Goal: Information Seeking & Learning: Compare options

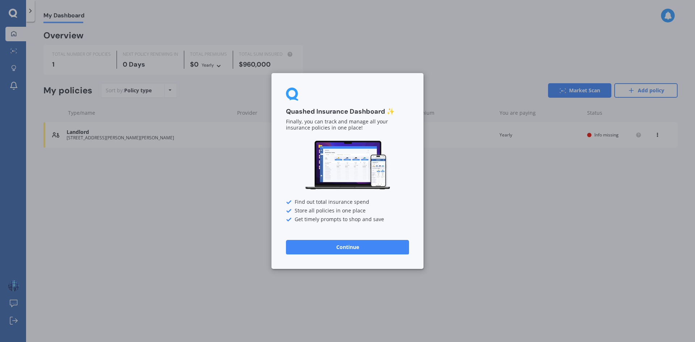
click at [336, 249] on button "Continue" at bounding box center [347, 247] width 123 height 14
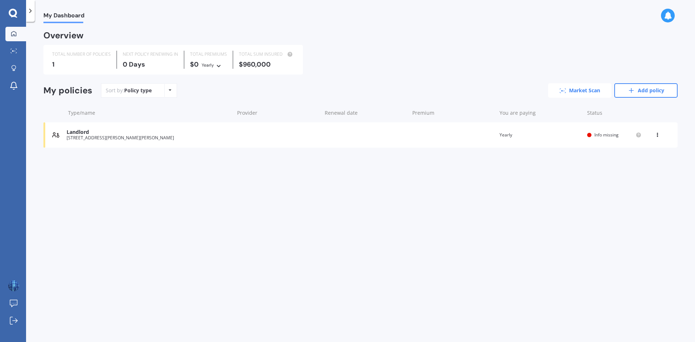
click at [572, 94] on link "Market Scan" at bounding box center [579, 90] width 63 height 14
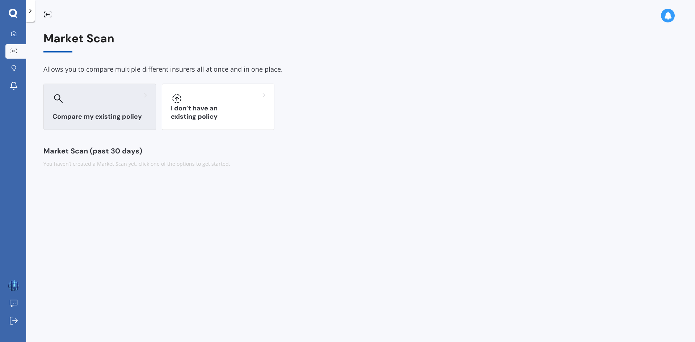
click at [145, 124] on div "Compare my existing policy" at bounding box center [99, 107] width 113 height 46
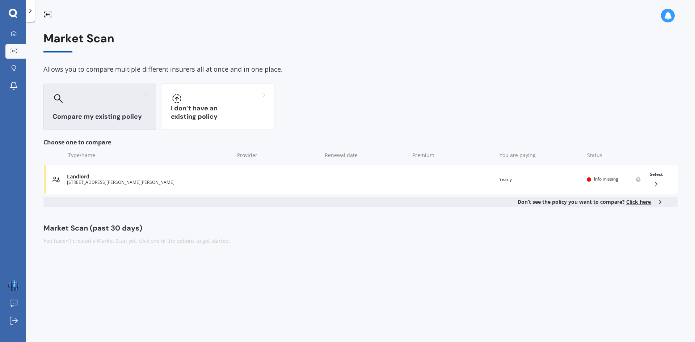
click at [631, 203] on span "Click here" at bounding box center [638, 201] width 25 height 7
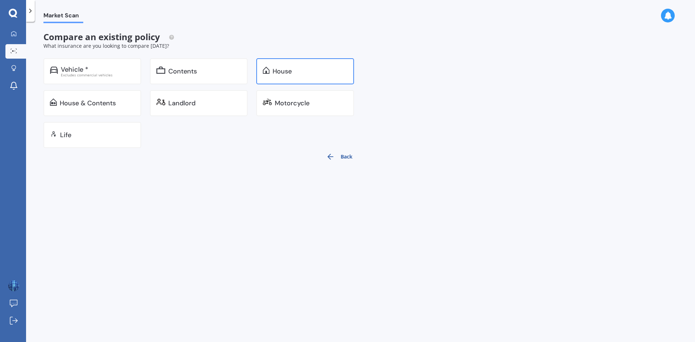
click at [260, 74] on div "House" at bounding box center [305, 71] width 98 height 26
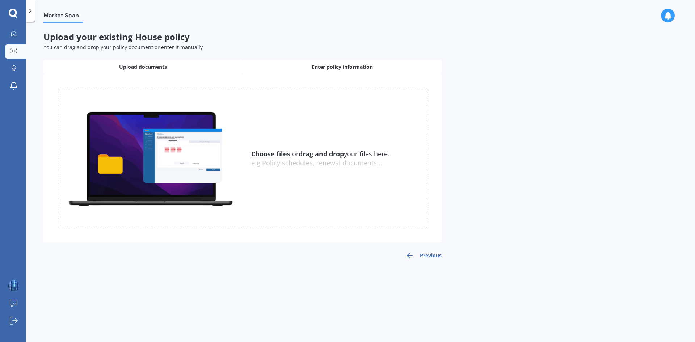
click at [295, 68] on div "Enter policy information" at bounding box center [342, 67] width 199 height 14
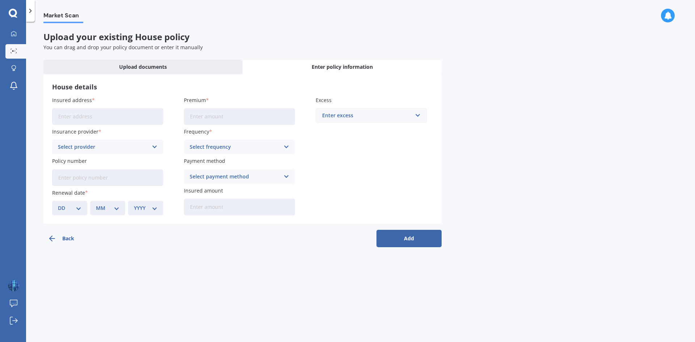
click at [104, 111] on input "Insured address" at bounding box center [107, 116] width 111 height 17
drag, startPoint x: 106, startPoint y: 117, endPoint x: 102, endPoint y: 118, distance: 4.0
click at [102, 118] on input "Insured address" at bounding box center [107, 116] width 111 height 17
click at [135, 117] on input "Insured address" at bounding box center [107, 116] width 111 height 17
click at [136, 119] on input "15 McLiver PlaceThames-Coromandel Pauanui 3579" at bounding box center [107, 116] width 111 height 17
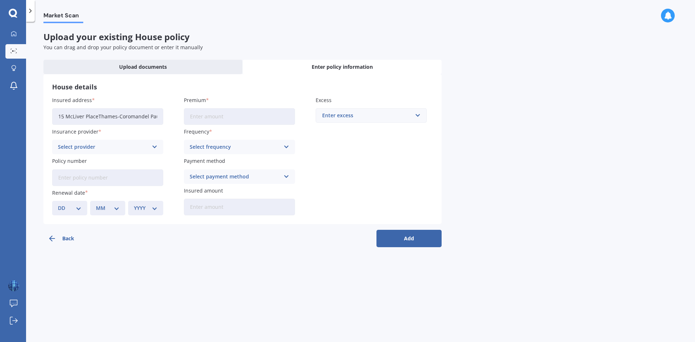
click at [136, 119] on input "15 McLiver PlaceThames-Coromandel Pauanui 3579" at bounding box center [107, 116] width 111 height 17
click at [46, 131] on div "House details Insured address 15 McLiver PlaceThames-Coromandel Pauanui 3579 In…" at bounding box center [242, 149] width 398 height 150
click at [98, 115] on input "15 McLiver PlaceThames-Coromandel Pauanui 3579" at bounding box center [107, 116] width 111 height 17
type input "[STREET_ADDRESS]"
click at [122, 151] on div "Select provider AA AMI AMP ANZ ASB Ando BNZ Co-Operative Bank FMG Initio Kiwiba…" at bounding box center [107, 147] width 111 height 14
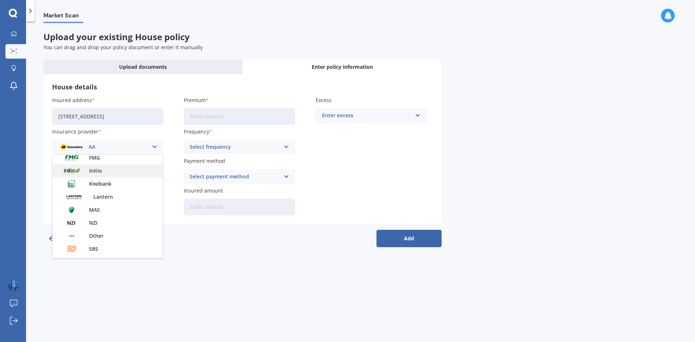
scroll to position [109, 0]
click at [123, 225] on div "NZI" at bounding box center [107, 221] width 110 height 13
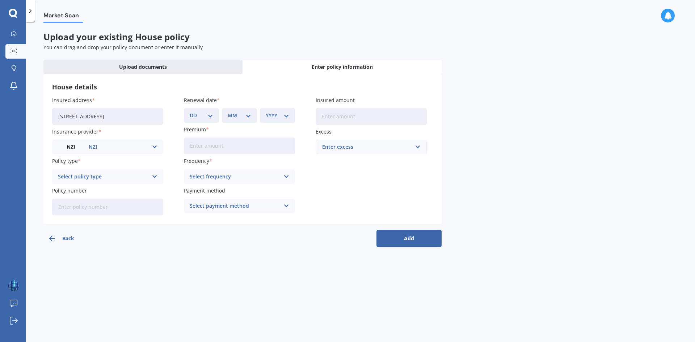
click at [144, 178] on div "Select policy type" at bounding box center [103, 177] width 90 height 8
click at [134, 193] on div "Houseowners Home" at bounding box center [107, 190] width 110 height 13
click at [149, 175] on div "Houseowners Home Houseowners Home Essence Home Echelon Home Distinction Home Ot…" at bounding box center [107, 176] width 111 height 14
click at [145, 202] on div "Essence Home" at bounding box center [107, 203] width 110 height 13
click at [144, 215] on input "Policy number" at bounding box center [107, 207] width 111 height 17
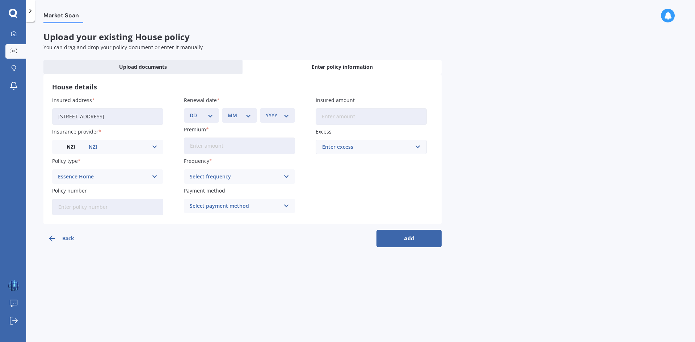
paste input "38-1939529-BPL"
type input "38-1939529-BPL"
click at [207, 116] on select "DD 01 02 03 04 05 06 07 08 09 10 11 12 13 14 15 16 17 18 19 20 21 22 23 24 25 2…" at bounding box center [202, 115] width 24 height 8
select select "22"
click at [190, 111] on select "DD 01 02 03 04 05 06 07 08 09 10 11 12 13 14 15 16 17 18 19 20 21 22 23 24 25 2…" at bounding box center [202, 115] width 24 height 8
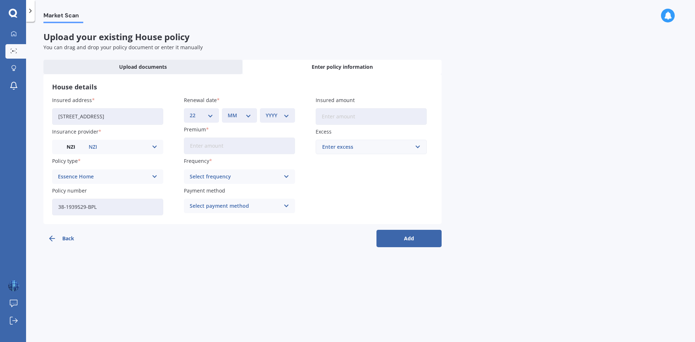
click at [245, 114] on select "MM 01 02 03 04 05 06 07 08 09 10 11 12" at bounding box center [240, 115] width 24 height 8
select select "10"
click at [228, 111] on select "MM 01 02 03 04 05 06 07 08 09 10 11 12" at bounding box center [240, 115] width 24 height 8
click at [285, 114] on select "YYYY 2027 2026 2025 2024 2023 2022 2021 2020 2019 2018 2017 2016 2015 2014 2013…" at bounding box center [278, 115] width 24 height 8
select select "2025"
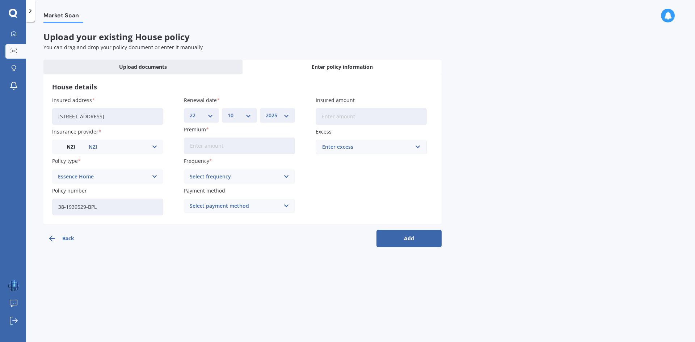
click at [266, 111] on select "YYYY 2027 2026 2025 2024 2023 2022 2021 2020 2019 2018 2017 2016 2015 2014 2013…" at bounding box center [278, 115] width 24 height 8
click at [265, 142] on input "Premium" at bounding box center [239, 146] width 111 height 17
click at [240, 146] on input "Premium" at bounding box center [239, 146] width 111 height 17
type input "$2,502.48"
click at [243, 174] on div "Select frequency" at bounding box center [235, 177] width 90 height 8
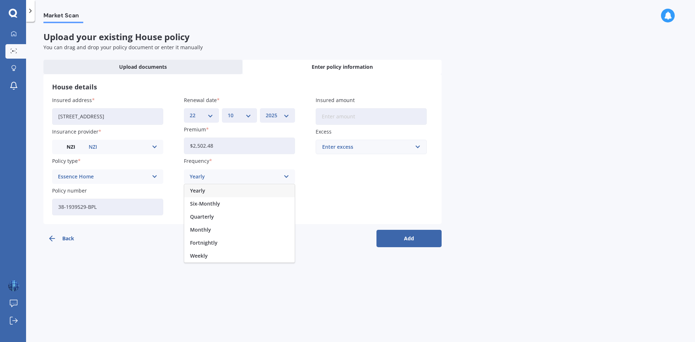
click at [231, 193] on div "Yearly" at bounding box center [239, 190] width 110 height 13
click at [219, 202] on div "Select payment method" at bounding box center [235, 206] width 90 height 8
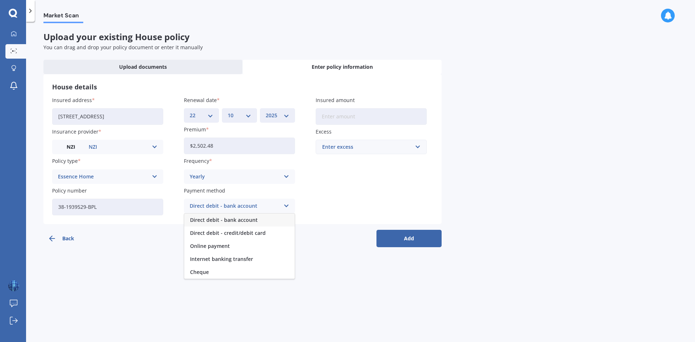
click at [252, 223] on span "Direct debit - bank account" at bounding box center [224, 220] width 68 height 5
click at [349, 120] on input "Insured amount" at bounding box center [371, 116] width 111 height 17
paste input "$434,783"
type input "$434,783"
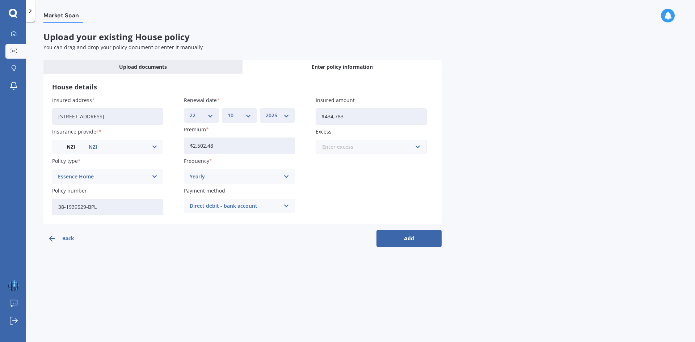
click at [380, 152] on input "text" at bounding box center [368, 147] width 105 height 14
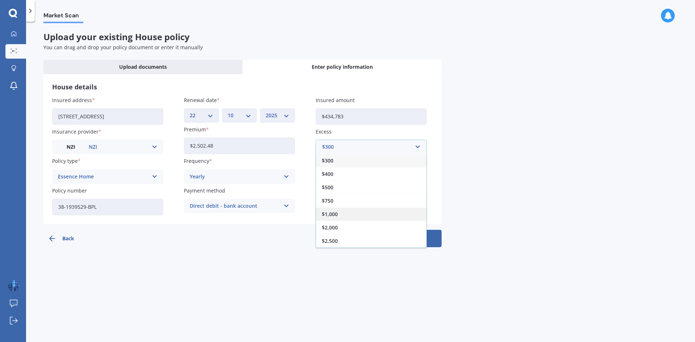
click at [351, 217] on div "$1,000" at bounding box center [371, 213] width 110 height 13
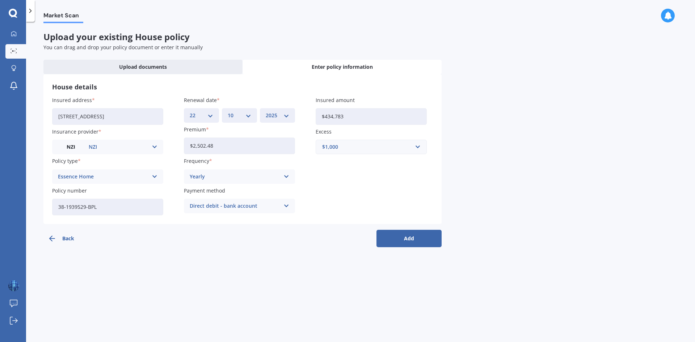
click at [372, 183] on div "Insured address 15 McLiver Place, [GEOGRAPHIC_DATA] 3579 Insurance provider NZI…" at bounding box center [242, 155] width 381 height 119
click at [397, 240] on button "Add" at bounding box center [408, 238] width 65 height 17
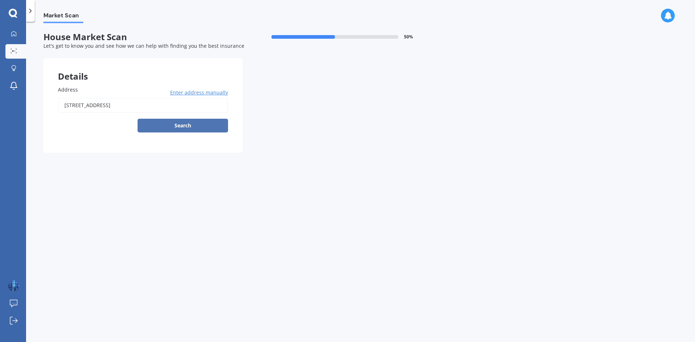
click at [169, 128] on button "Search" at bounding box center [183, 126] width 90 height 14
type input "[STREET_ADDRESS]"
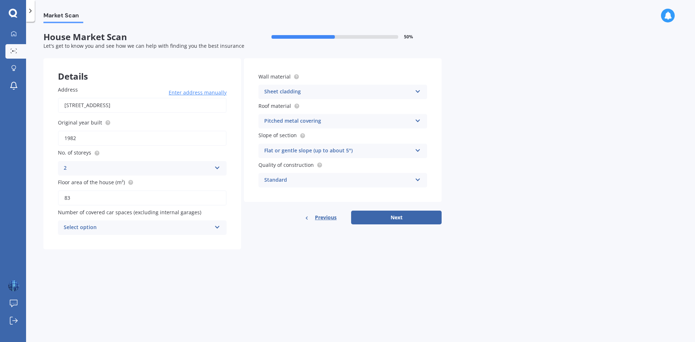
drag, startPoint x: 121, startPoint y: 199, endPoint x: 40, endPoint y: 200, distance: 81.1
click at [41, 200] on div "Market Scan House Market Scan 50 % Let's get to know you and see how we can hel…" at bounding box center [360, 183] width 669 height 320
type input "150"
click at [91, 250] on form "House Market Scan 50 % Let's get to know you and see how we can help with findi…" at bounding box center [242, 143] width 398 height 223
click at [106, 226] on div "Select option" at bounding box center [138, 227] width 148 height 9
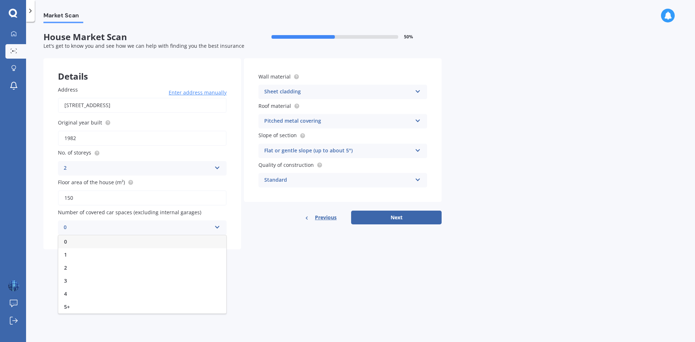
click at [99, 243] on div "0" at bounding box center [142, 241] width 168 height 13
click at [316, 87] on div "Sheet cladding Artificial weatherboard/plank cladding Blockwork Brick veneer Do…" at bounding box center [342, 92] width 169 height 14
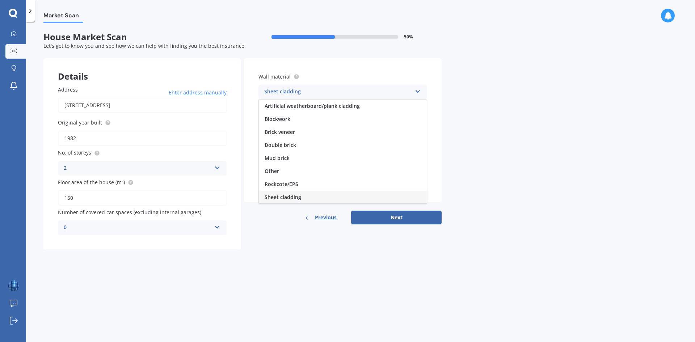
scroll to position [1, 0]
click at [314, 94] on div "Sheet cladding" at bounding box center [338, 92] width 148 height 9
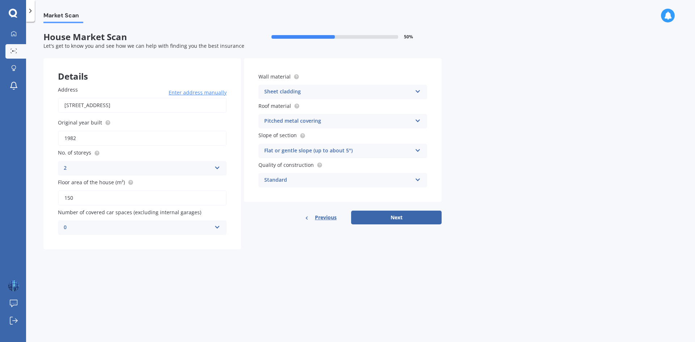
click at [328, 153] on div "Flat or gentle slope (up to about 5°)" at bounding box center [338, 151] width 148 height 9
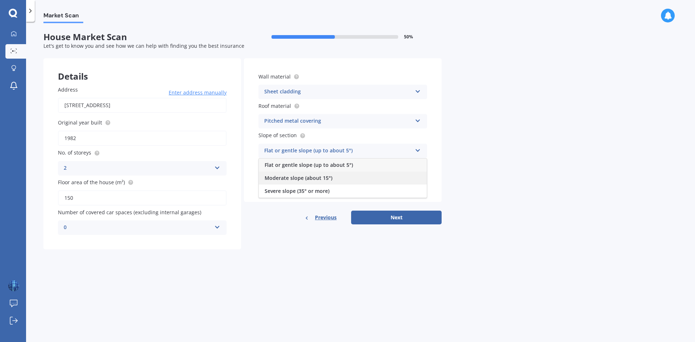
click at [323, 177] on span "Moderate slope (about 15°)" at bounding box center [299, 177] width 68 height 7
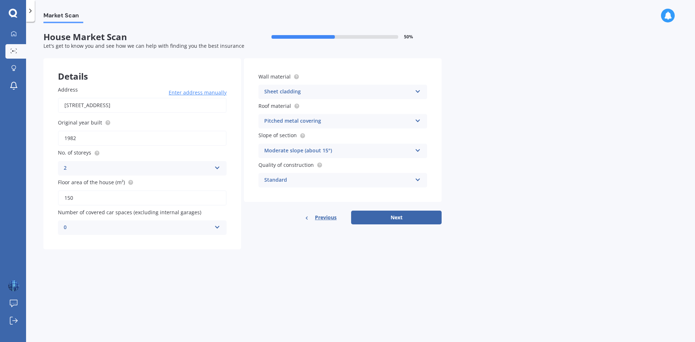
click at [330, 151] on div "Moderate slope (about 15°)" at bounding box center [338, 151] width 148 height 9
click at [330, 152] on div "Moderate slope (about 15°)" at bounding box center [338, 151] width 148 height 9
click at [279, 156] on div "Moderate slope (about 15°) Flat or gentle slope (up to about 5°) Moderate slope…" at bounding box center [342, 151] width 169 height 14
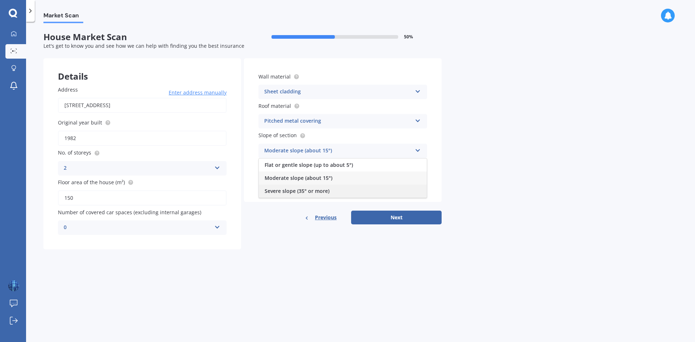
click at [276, 188] on span "Severe slope (35° or more)" at bounding box center [297, 190] width 65 height 7
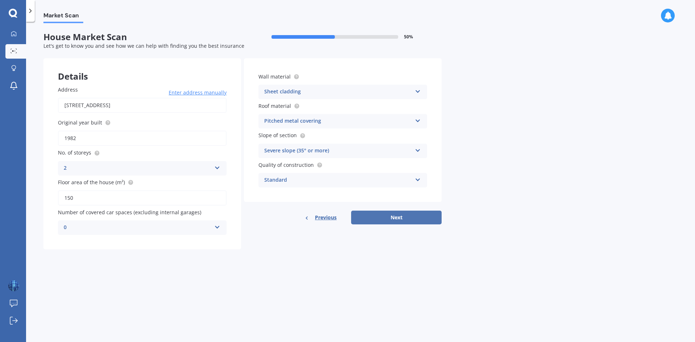
click at [372, 218] on button "Next" at bounding box center [396, 218] width 90 height 14
select select "18"
select select "10"
select select "1985"
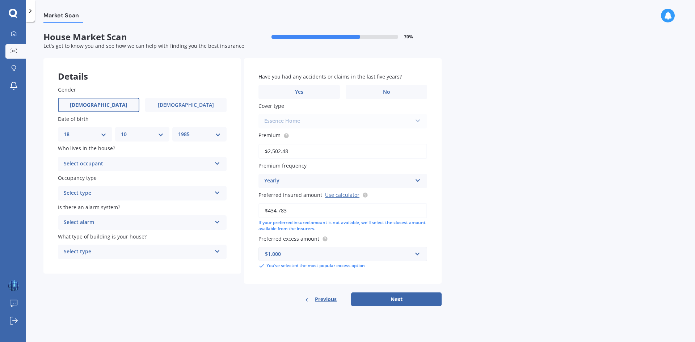
click at [129, 164] on div "Select occupant" at bounding box center [138, 164] width 148 height 9
click at [124, 163] on div "Owner" at bounding box center [138, 164] width 148 height 9
click at [124, 163] on div "Select occupant" at bounding box center [139, 164] width 144 height 8
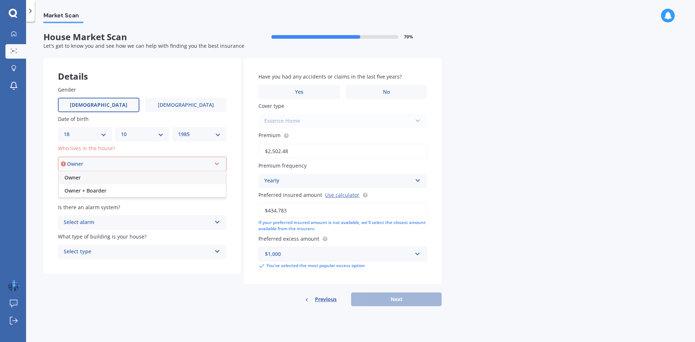
click at [122, 180] on div "Owner" at bounding box center [142, 177] width 167 height 13
click at [123, 190] on div "Select type" at bounding box center [138, 193] width 148 height 9
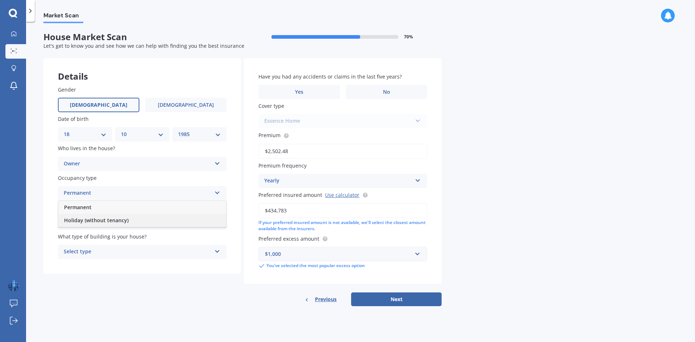
click at [111, 222] on span "Holiday (without tenancy)" at bounding box center [96, 220] width 64 height 7
click at [126, 219] on div "Select alarm" at bounding box center [138, 222] width 148 height 9
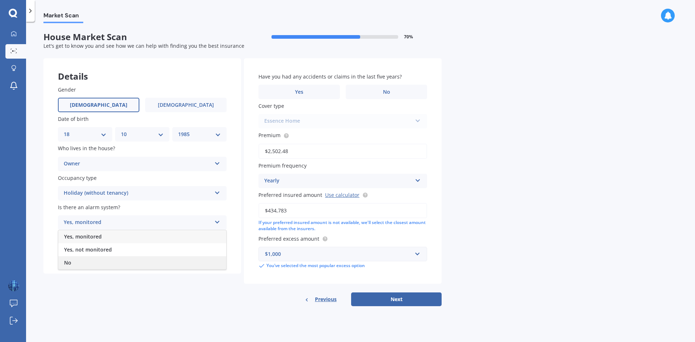
click at [106, 258] on div "No" at bounding box center [142, 262] width 168 height 13
click at [117, 253] on div "Select type" at bounding box center [138, 252] width 148 height 9
click at [116, 265] on div "Freestanding" at bounding box center [142, 266] width 168 height 13
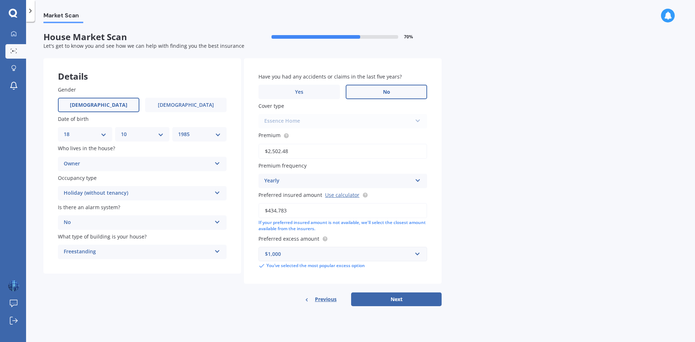
click at [379, 91] on label "No" at bounding box center [386, 92] width 81 height 14
click at [0, 0] on input "No" at bounding box center [0, 0] width 0 height 0
click at [337, 255] on div "$1,000" at bounding box center [338, 254] width 147 height 8
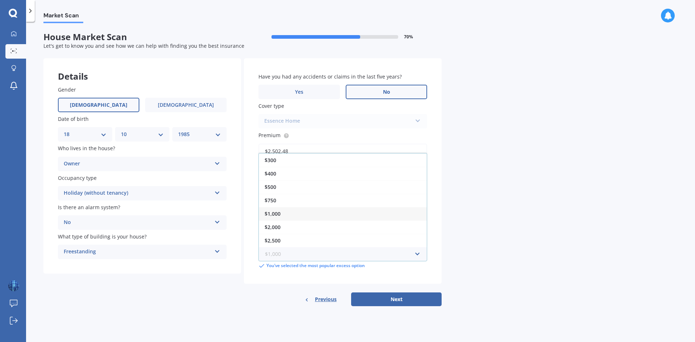
click at [337, 255] on input "text" at bounding box center [340, 254] width 162 height 14
click at [450, 273] on div "Market Scan House Market Scan 70 % Let's get to know you and see how we can hel…" at bounding box center [360, 183] width 669 height 320
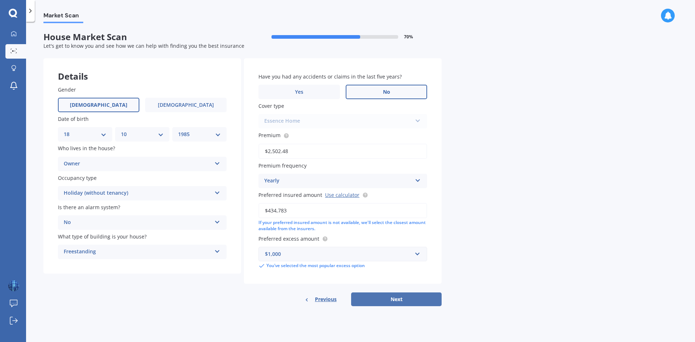
click at [403, 295] on button "Next" at bounding box center [396, 299] width 90 height 14
select select "18"
select select "10"
select select "1985"
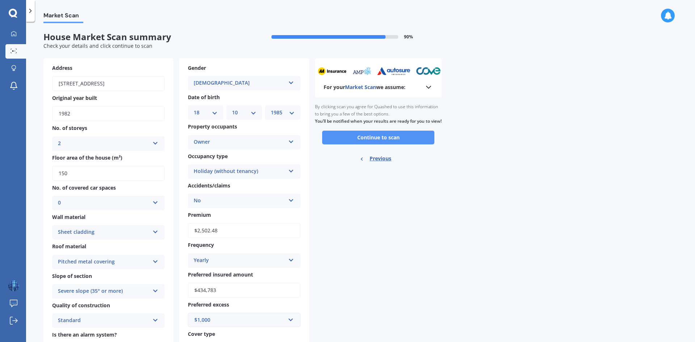
click at [352, 144] on button "Continue to scan" at bounding box center [378, 138] width 112 height 14
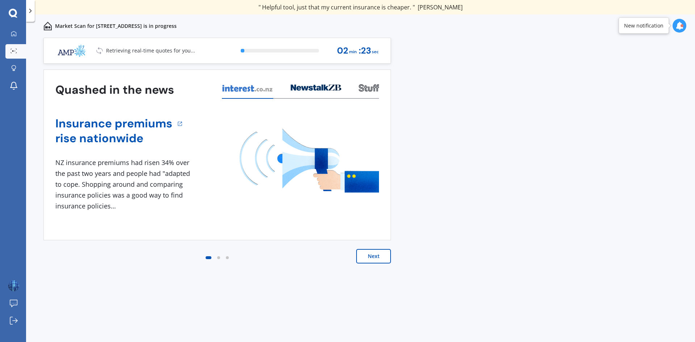
click at [369, 257] on button "Next" at bounding box center [373, 256] width 35 height 14
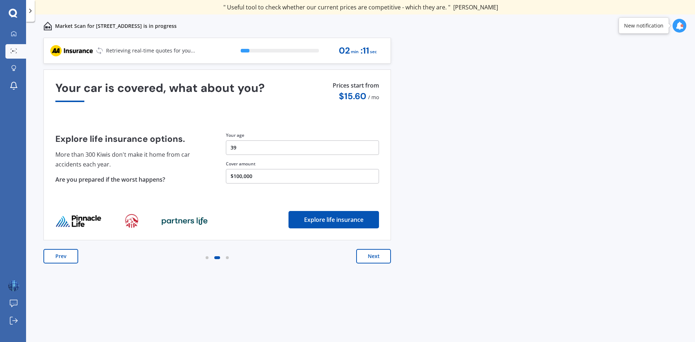
click at [371, 258] on button "Next" at bounding box center [373, 256] width 35 height 14
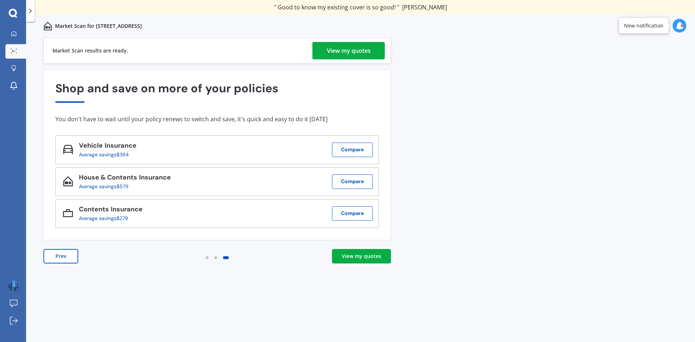
click at [366, 256] on div "View my quotes" at bounding box center [361, 256] width 39 height 7
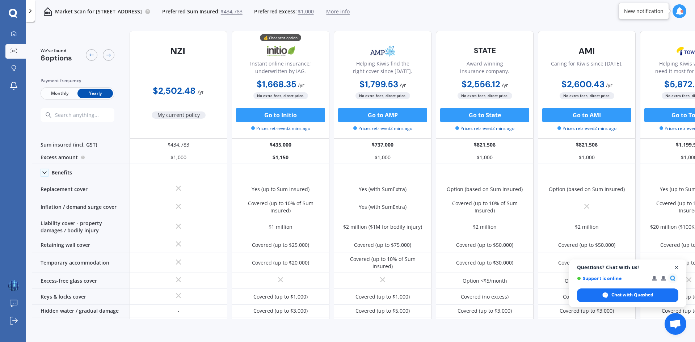
click at [676, 267] on span "Close chat" at bounding box center [676, 267] width 9 height 9
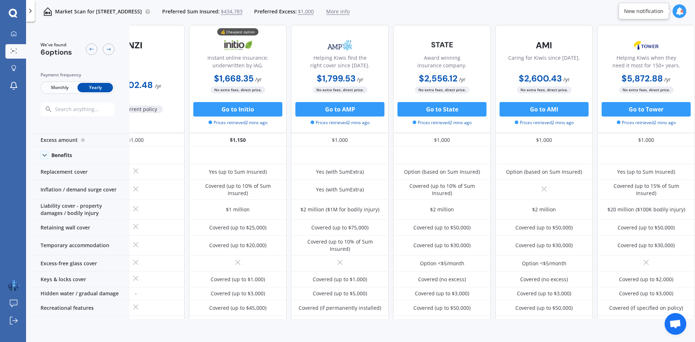
scroll to position [0, 46]
